Goal: Task Accomplishment & Management: Manage account settings

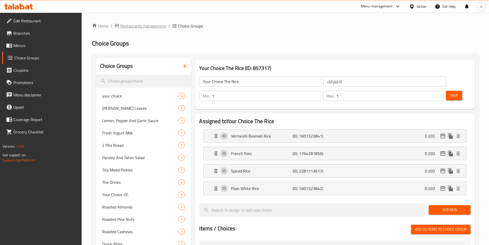
click at [145, 25] on span "Restaurants management" at bounding box center [143, 26] width 46 height 6
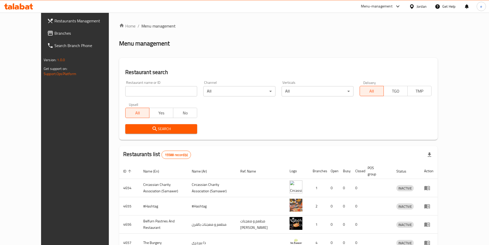
click at [54, 35] on span "Branches" at bounding box center [86, 33] width 64 height 6
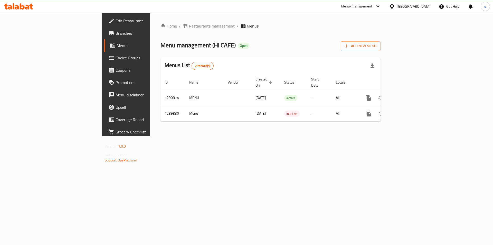
click at [115, 57] on span "Choice Groups" at bounding box center [147, 58] width 65 height 6
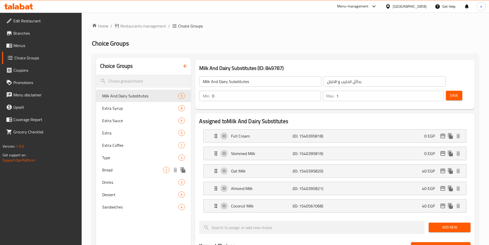
click at [127, 167] on span "Bread" at bounding box center [132, 170] width 61 height 6
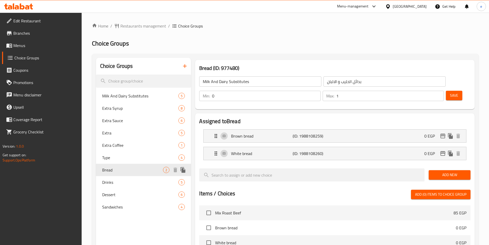
type input "Bread"
type input "الخبز"
type input "1"
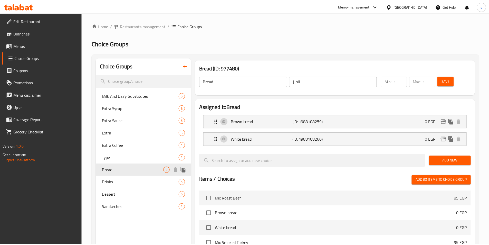
scroll to position [147, 0]
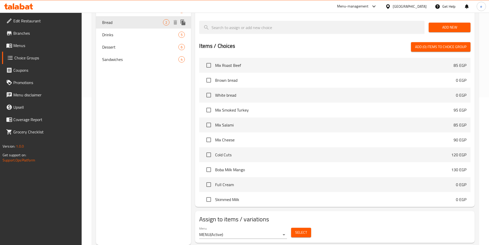
click at [127, 167] on div "Choice Groups Milk And Dairy Substitutes 5 Extra Syrup 8 Extra Sauce 6 Extra 5 …" at bounding box center [143, 77] width 95 height 334
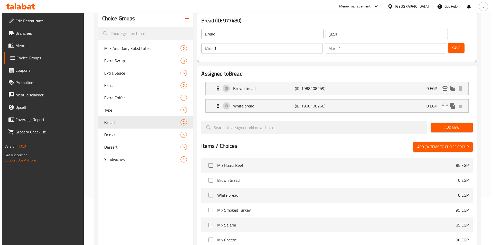
scroll to position [0, 0]
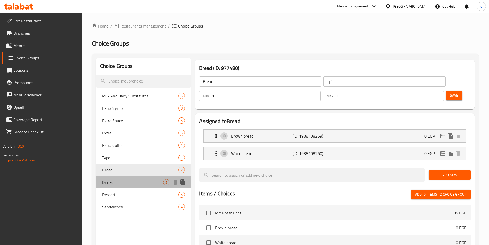
click at [115, 181] on span "Drinks" at bounding box center [132, 182] width 61 height 6
type input "Drinks"
type input "مشروبات"
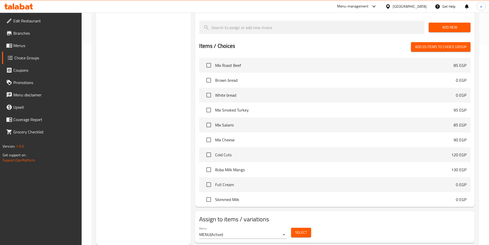
scroll to position [20, 0]
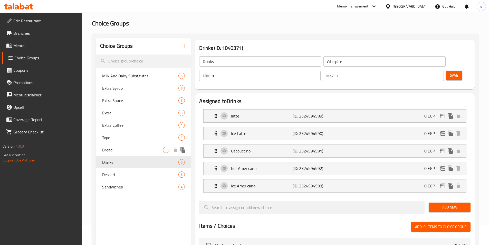
drag, startPoint x: 108, startPoint y: 152, endPoint x: 109, endPoint y: 163, distance: 11.0
click at [108, 152] on span "Bread" at bounding box center [132, 149] width 61 height 6
type input "Bread"
type input "الخبز"
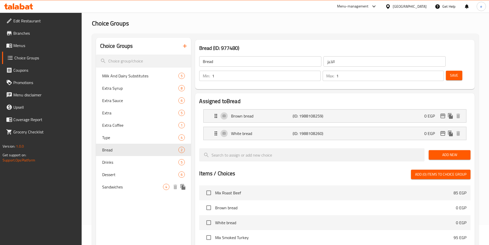
click at [107, 183] on span "Sandwiches" at bounding box center [132, 186] width 61 height 6
type input "Sandwiches"
type input "سندوتشات"
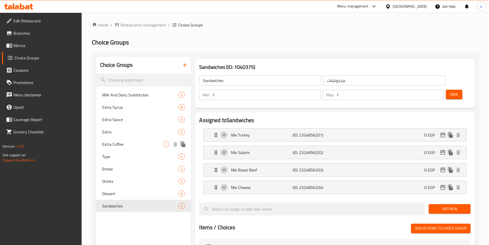
scroll to position [0, 0]
